Goal: Navigation & Orientation: Find specific page/section

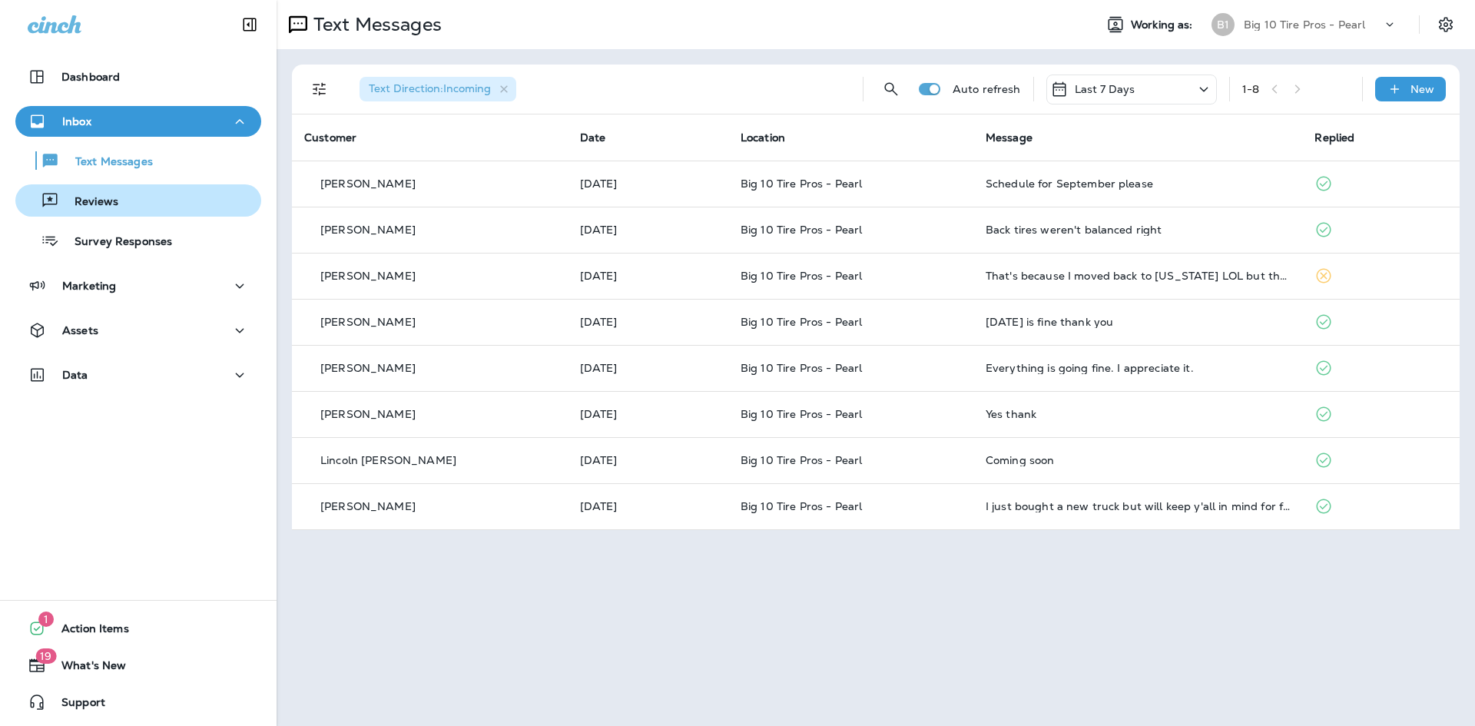
click at [93, 191] on div "Reviews" at bounding box center [70, 200] width 97 height 23
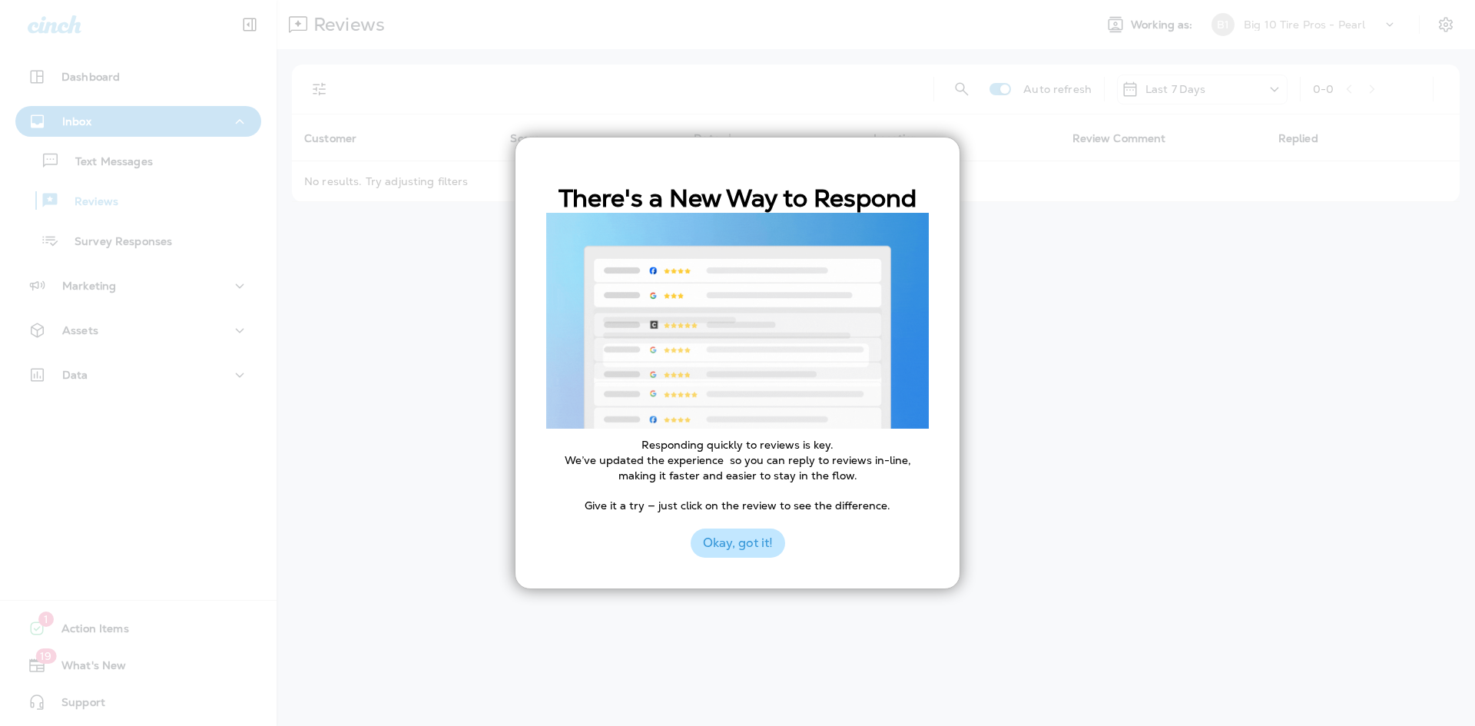
click at [750, 551] on button "Okay, got it!" at bounding box center [738, 543] width 95 height 29
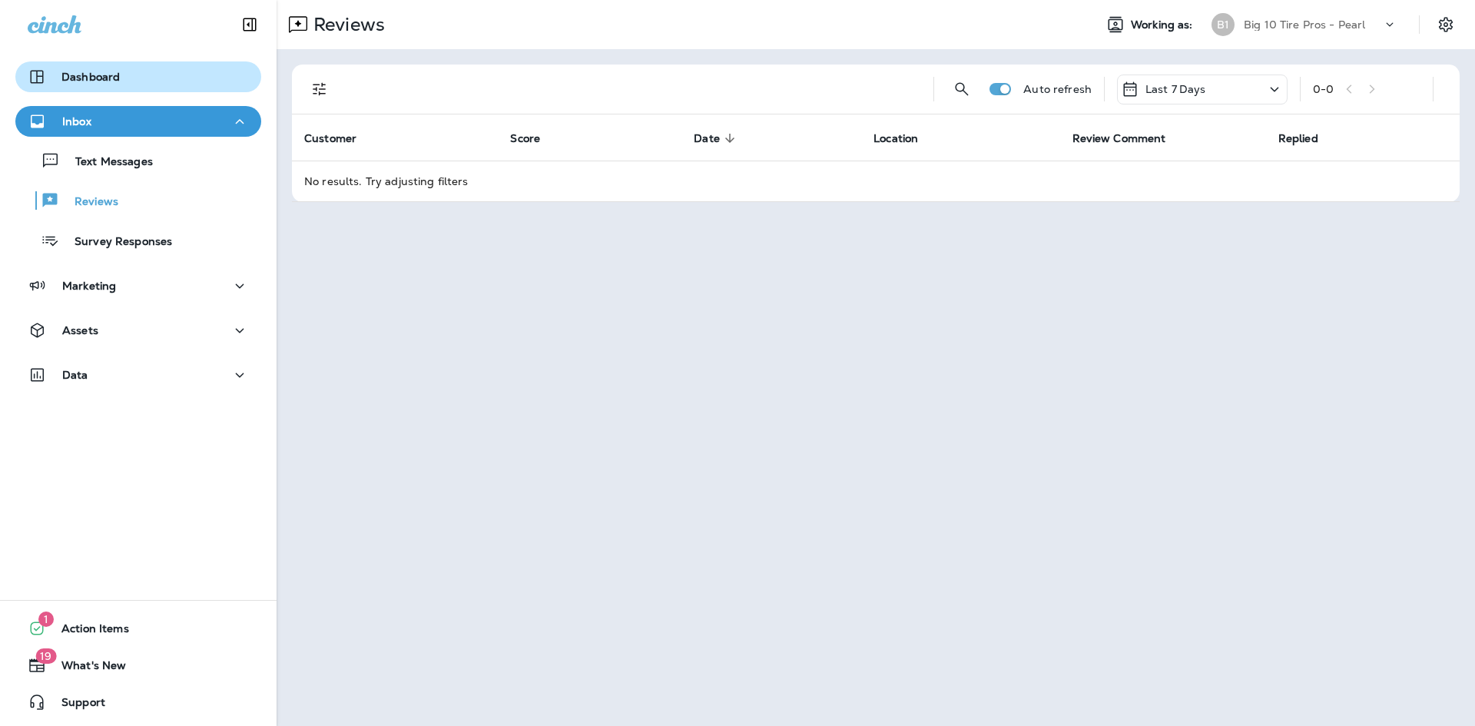
click at [91, 78] on p "Dashboard" at bounding box center [90, 77] width 58 height 12
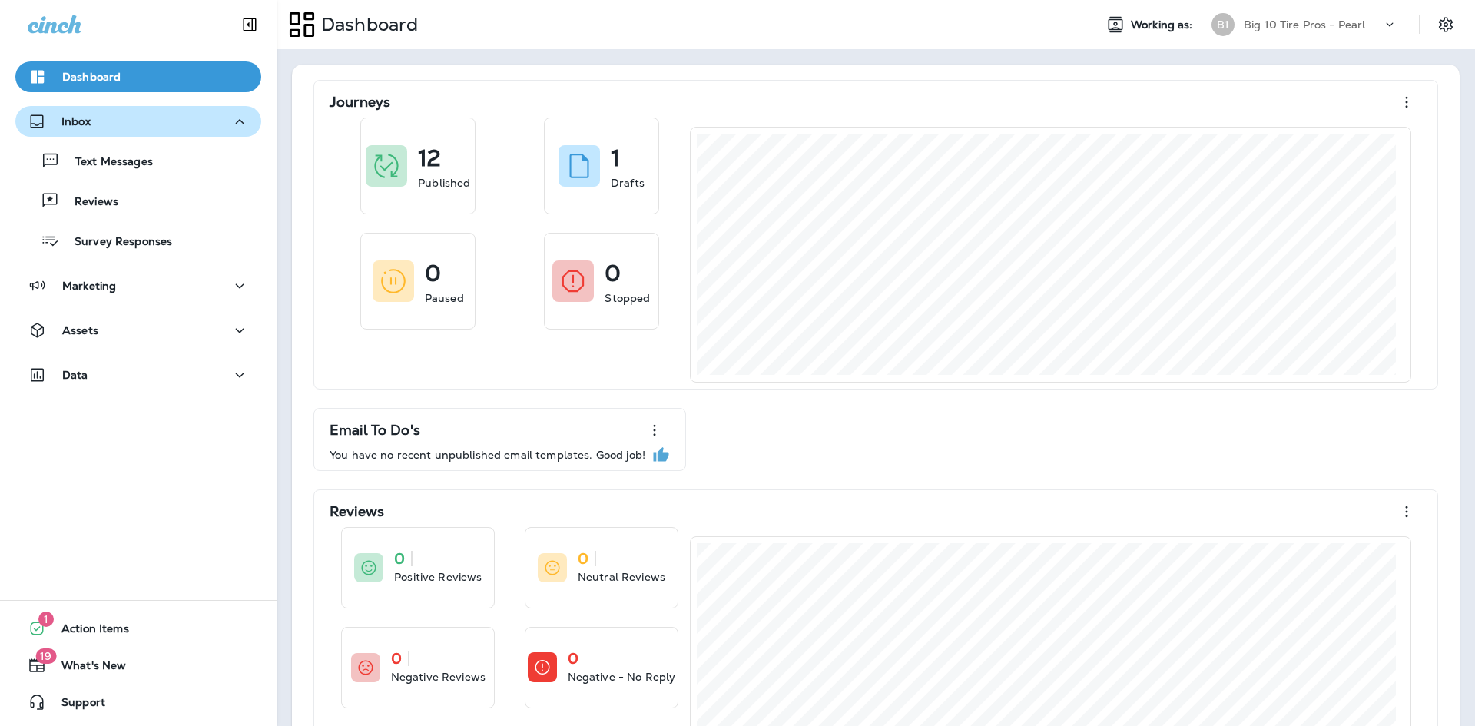
click at [81, 120] on p "Inbox" at bounding box center [75, 121] width 29 height 12
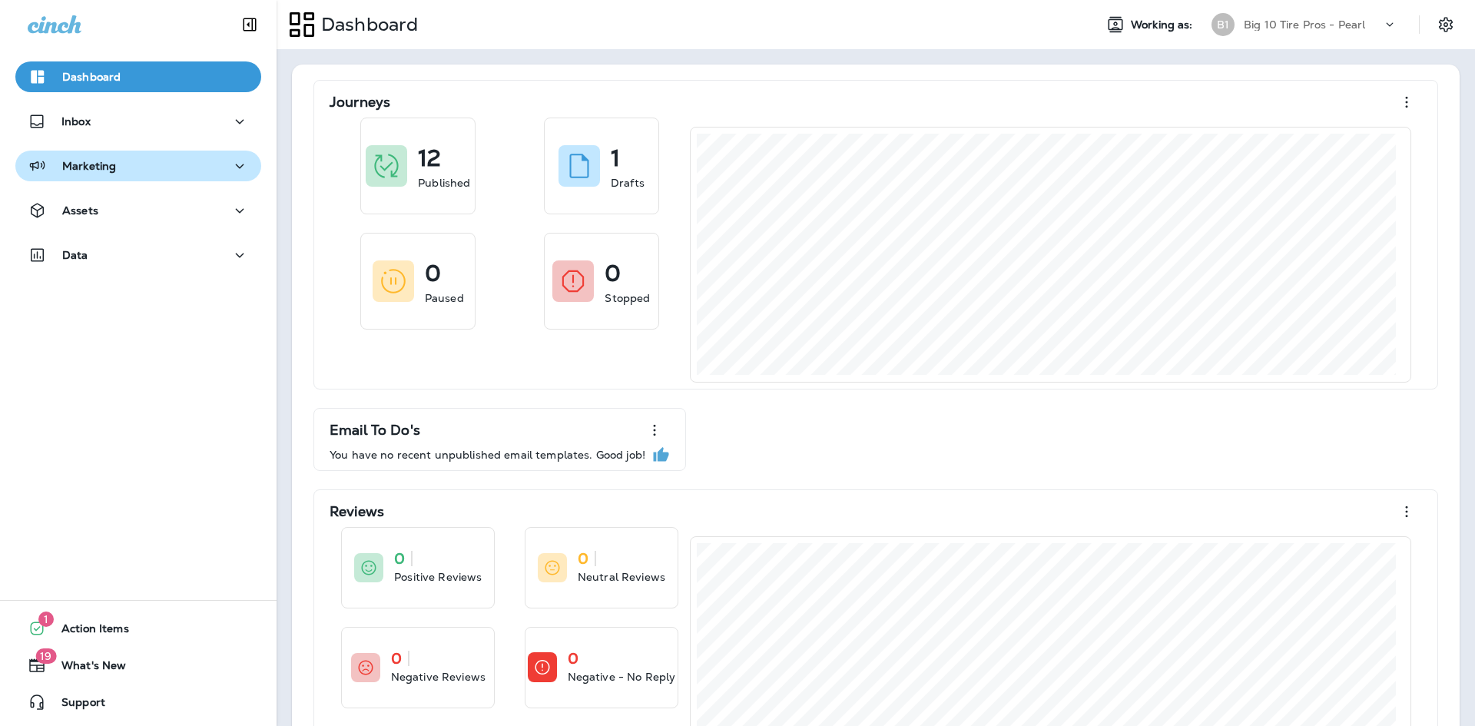
click at [80, 165] on p "Marketing" at bounding box center [89, 166] width 54 height 12
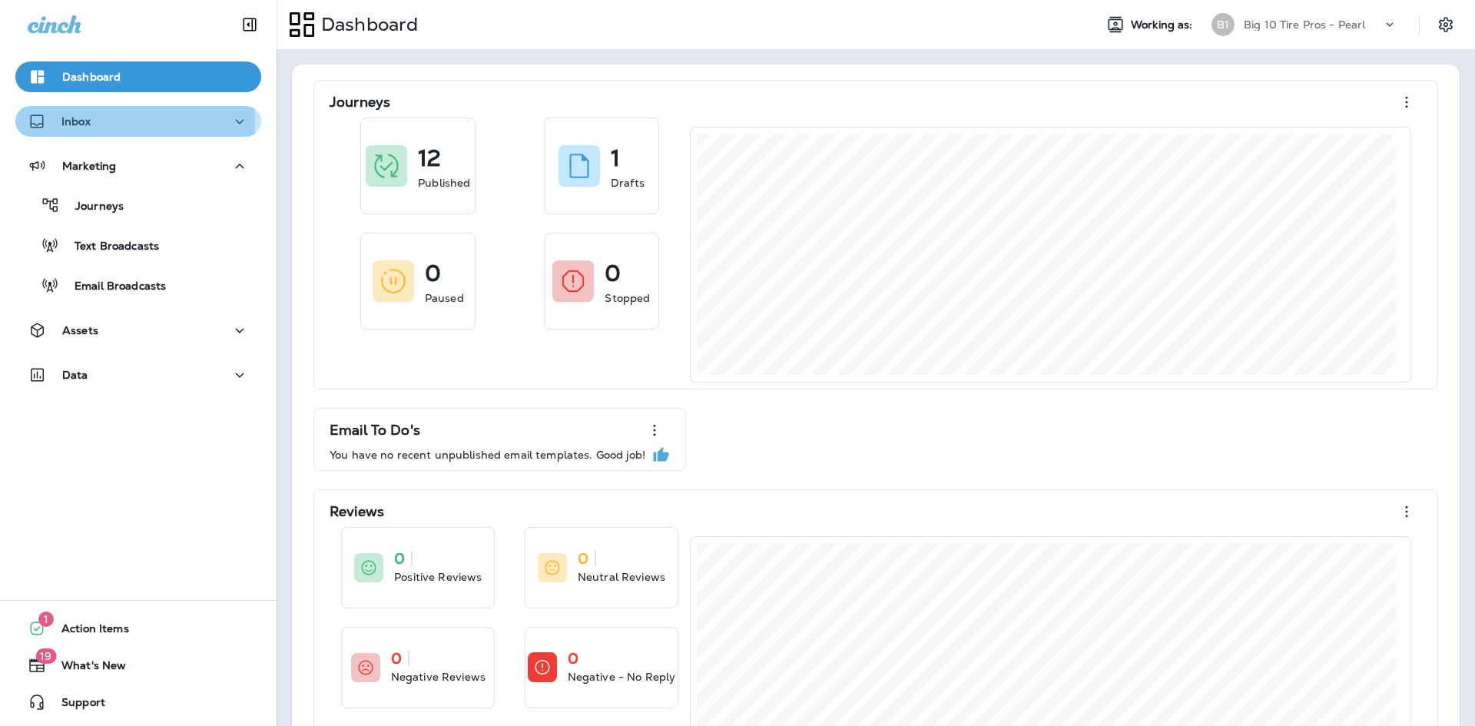
click at [68, 123] on p "Inbox" at bounding box center [75, 121] width 29 height 12
